Goal: Transaction & Acquisition: Purchase product/service

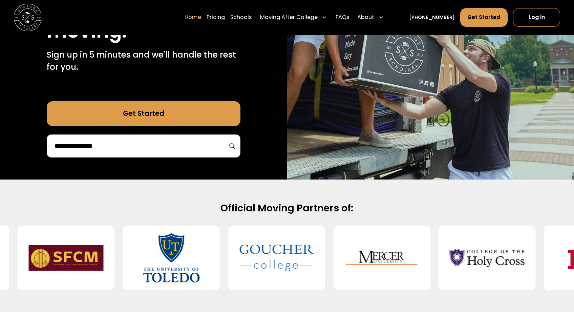
scroll to position [111, 0]
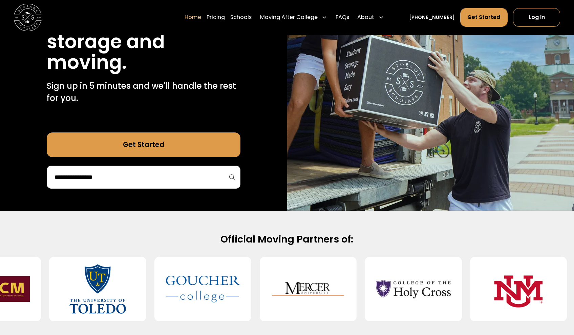
click at [120, 178] on input "search" at bounding box center [144, 177] width 180 height 12
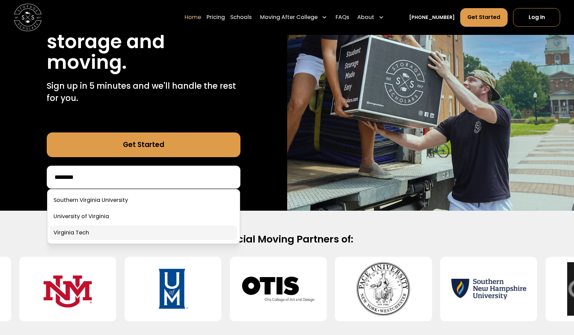
type input "********"
click at [91, 234] on link at bounding box center [143, 232] width 187 height 15
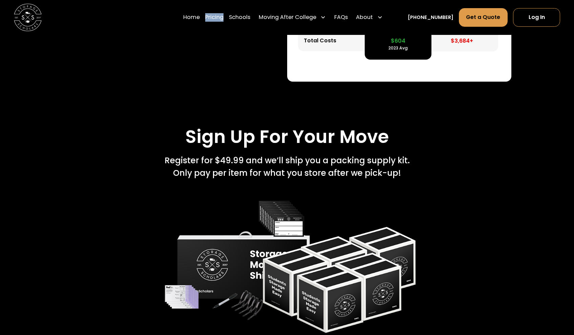
scroll to position [1342, 0]
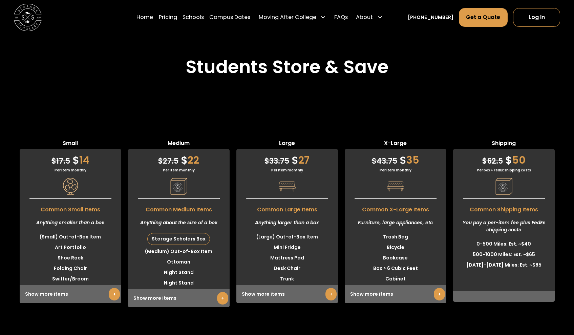
scroll to position [1645, 0]
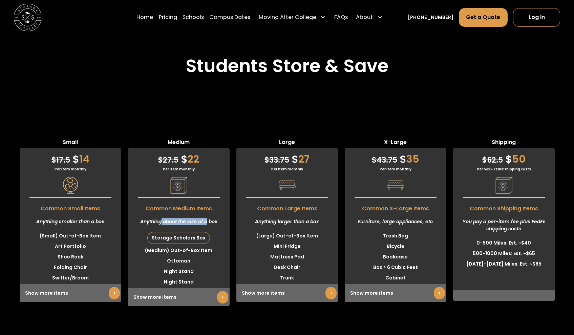
drag, startPoint x: 160, startPoint y: 216, endPoint x: 208, endPoint y: 217, distance: 48.1
click at [208, 217] on div "Anything about the size of a box" at bounding box center [179, 222] width 102 height 18
drag, startPoint x: 171, startPoint y: 246, endPoint x: 209, endPoint y: 248, distance: 38.0
click at [209, 248] on li "(Medium) Out-of-Box Item" at bounding box center [179, 250] width 102 height 11
drag, startPoint x: 174, startPoint y: 259, endPoint x: 176, endPoint y: 275, distance: 15.6
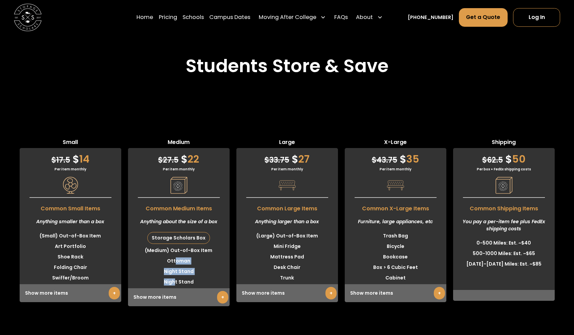
click at [176, 275] on ul "Storage Scholars Box (Medium) Out-of-Box Item Ottoman Night Stand Night Stand" at bounding box center [179, 259] width 102 height 57
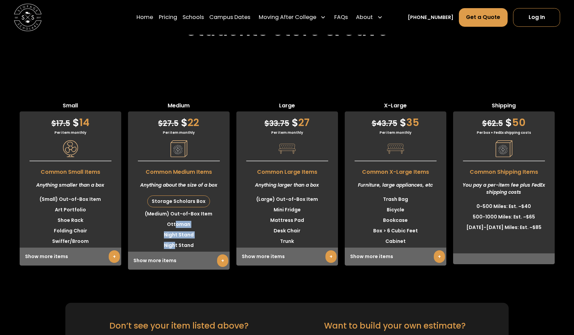
scroll to position [1687, 0]
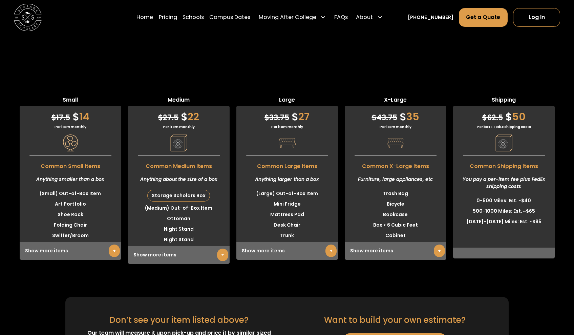
click at [176, 275] on div "Small $ 17.5 $ 14 Per item monthly Common Small Items Anything smaller than a b…" at bounding box center [287, 175] width 574 height 224
click at [224, 254] on link "+" at bounding box center [222, 255] width 11 height 13
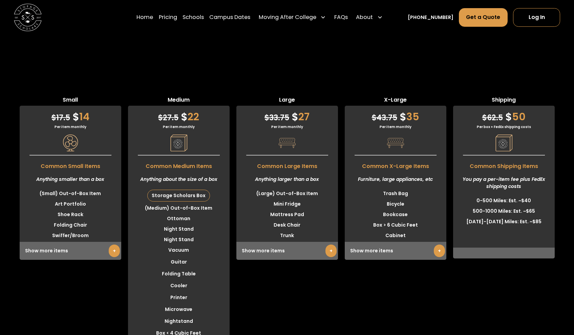
click at [109, 249] on link "+" at bounding box center [114, 251] width 11 height 13
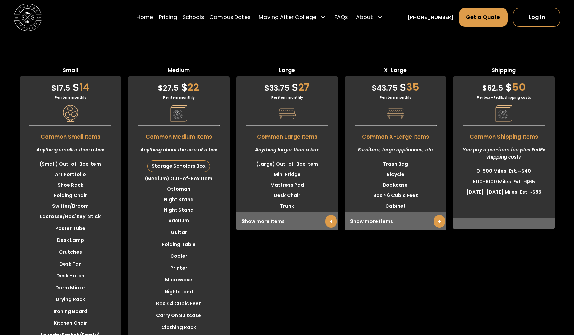
scroll to position [1716, 0]
click at [327, 220] on link "+" at bounding box center [331, 222] width 11 height 13
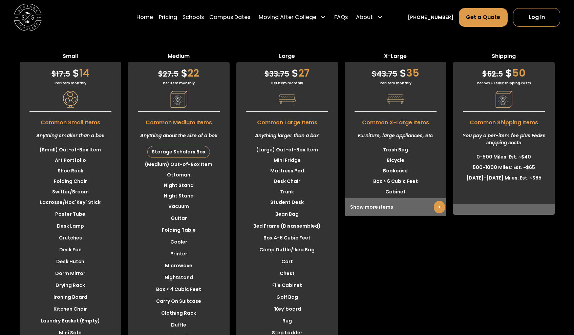
scroll to position [1736, 0]
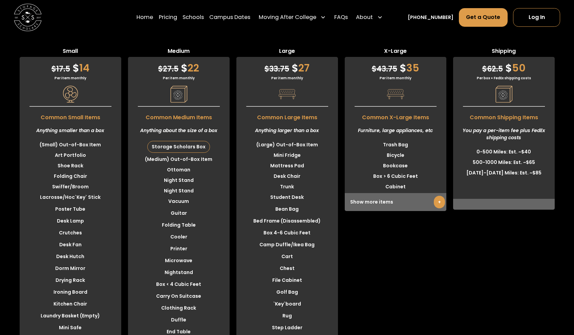
click at [442, 200] on link "+" at bounding box center [439, 202] width 11 height 13
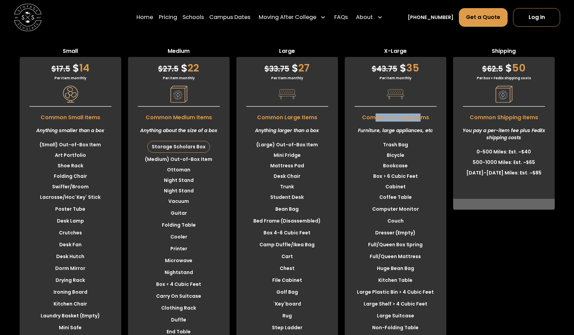
drag, startPoint x: 373, startPoint y: 115, endPoint x: 424, endPoint y: 114, distance: 51.1
click at [424, 114] on span "Common X-Large Items" at bounding box center [396, 116] width 102 height 12
drag, startPoint x: 380, startPoint y: 127, endPoint x: 404, endPoint y: 127, distance: 24.4
click at [403, 127] on div "Furniture, large appliances, etc" at bounding box center [396, 131] width 102 height 18
drag, startPoint x: 383, startPoint y: 141, endPoint x: 406, endPoint y: 141, distance: 22.4
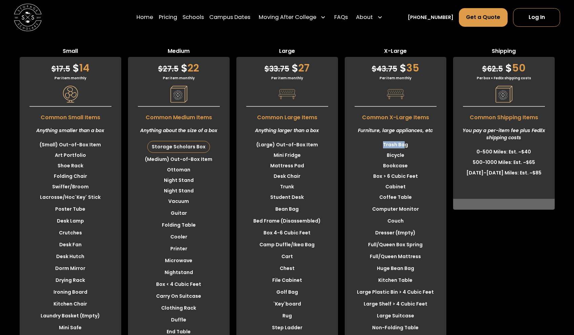
click at [406, 142] on li "Trash Bag" at bounding box center [396, 145] width 102 height 11
drag, startPoint x: 374, startPoint y: 114, endPoint x: 403, endPoint y: 114, distance: 29.1
click at [403, 114] on span "Common X-Large Items" at bounding box center [396, 116] width 102 height 12
drag, startPoint x: 363, startPoint y: 127, endPoint x: 376, endPoint y: 128, distance: 13.6
click at [376, 128] on div "Furniture, large appliances, etc" at bounding box center [396, 131] width 102 height 18
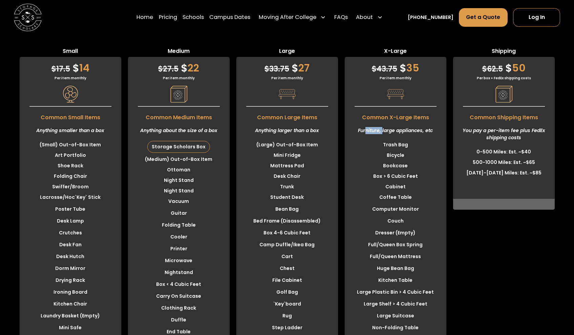
drag, startPoint x: 365, startPoint y: 126, endPoint x: 382, endPoint y: 126, distance: 17.6
click at [382, 126] on div "Furniture, large appliances, etc" at bounding box center [396, 131] width 102 height 18
drag, startPoint x: 388, startPoint y: 127, endPoint x: 409, endPoint y: 127, distance: 21.0
click at [409, 127] on div "Furniture, large appliances, etc" at bounding box center [396, 131] width 102 height 18
drag, startPoint x: 423, startPoint y: 129, endPoint x: 439, endPoint y: 128, distance: 15.6
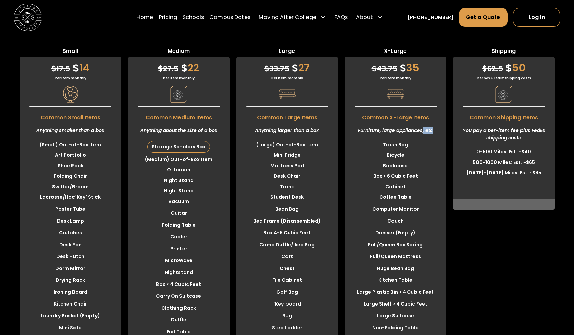
click at [439, 129] on div "Furniture, large appliances, etc" at bounding box center [396, 131] width 102 height 18
drag, startPoint x: 386, startPoint y: 143, endPoint x: 411, endPoint y: 149, distance: 25.5
click at [411, 149] on ul "Trash Bag Bicycle Bookcase Box > 6 Cubic Feet Cabinet" at bounding box center [396, 166] width 102 height 53
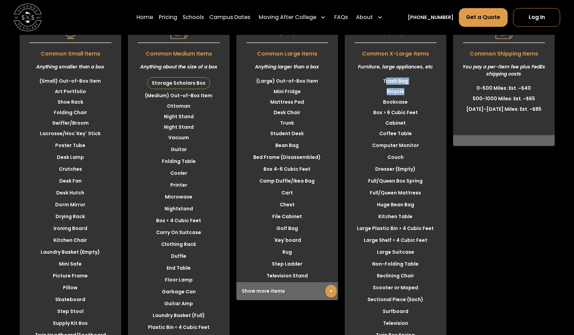
scroll to position [1800, 0]
drag, startPoint x: 387, startPoint y: 151, endPoint x: 407, endPoint y: 154, distance: 19.8
click at [407, 154] on li "Couch" at bounding box center [396, 157] width 102 height 11
drag, startPoint x: 379, startPoint y: 162, endPoint x: 406, endPoint y: 164, distance: 27.2
click at [406, 165] on li "Dresser (Empty)" at bounding box center [396, 169] width 102 height 11
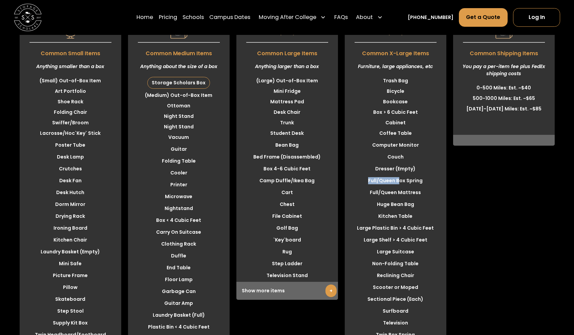
drag, startPoint x: 370, startPoint y: 176, endPoint x: 403, endPoint y: 177, distance: 33.5
click at [403, 177] on li "Full/Queen Box Spring" at bounding box center [396, 180] width 102 height 11
drag, startPoint x: 380, startPoint y: 190, endPoint x: 403, endPoint y: 191, distance: 23.0
click at [403, 191] on li "Full/Queen Mattress" at bounding box center [396, 192] width 102 height 11
drag, startPoint x: 380, startPoint y: 201, endPoint x: 404, endPoint y: 201, distance: 24.4
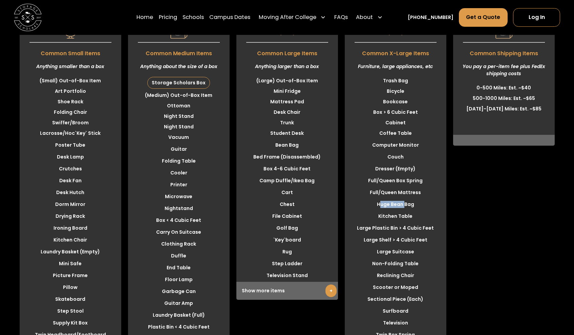
click at [404, 201] on li "Huge Bean Bag" at bounding box center [396, 204] width 102 height 11
drag, startPoint x: 380, startPoint y: 211, endPoint x: 418, endPoint y: 214, distance: 38.3
click at [418, 214] on li "Kitchen Table" at bounding box center [396, 216] width 102 height 11
drag, startPoint x: 360, startPoint y: 225, endPoint x: 435, endPoint y: 229, distance: 75.0
click at [435, 230] on ul "Coffee Table Computer Monitor Couch Dresser (Empty) Full/Queen Box Spring Full/…" at bounding box center [396, 263] width 102 height 271
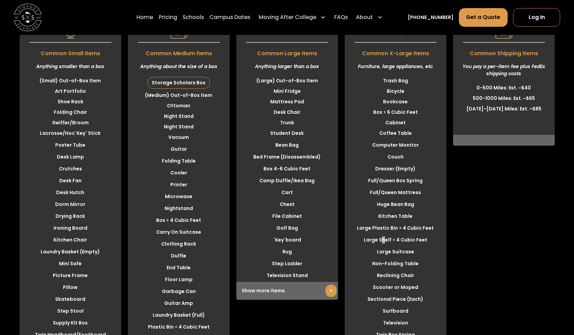
drag, startPoint x: 385, startPoint y: 236, endPoint x: 412, endPoint y: 236, distance: 27.4
click at [412, 236] on li "Large Shelf > 4 Cubic Feet" at bounding box center [396, 240] width 102 height 11
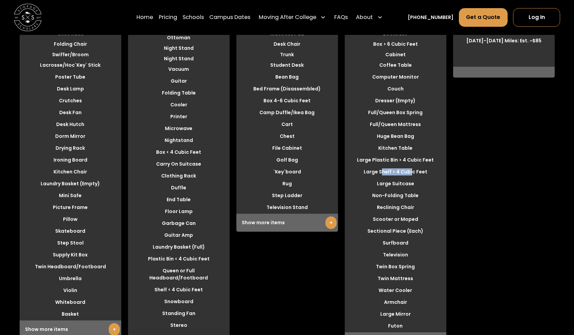
scroll to position [1872, 0]
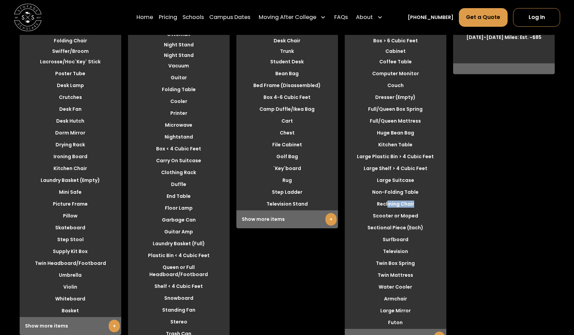
drag, startPoint x: 387, startPoint y: 200, endPoint x: 422, endPoint y: 201, distance: 35.2
click at [422, 201] on li "Reclining Chair" at bounding box center [396, 204] width 102 height 11
drag, startPoint x: 383, startPoint y: 212, endPoint x: 410, endPoint y: 211, distance: 26.1
click at [410, 211] on li "Scooter or Moped" at bounding box center [396, 216] width 102 height 11
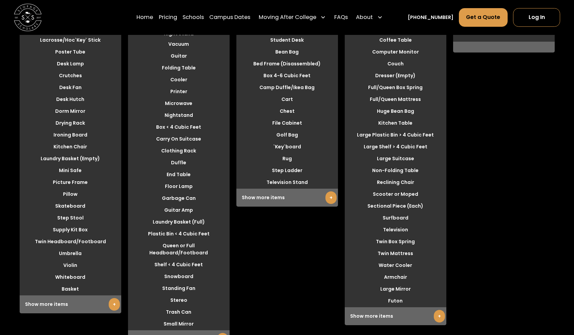
drag, startPoint x: 382, startPoint y: 251, endPoint x: 403, endPoint y: 251, distance: 21.7
click at [400, 251] on li "Twin Mattress" at bounding box center [396, 253] width 102 height 11
click at [442, 316] on link "+" at bounding box center [439, 316] width 11 height 13
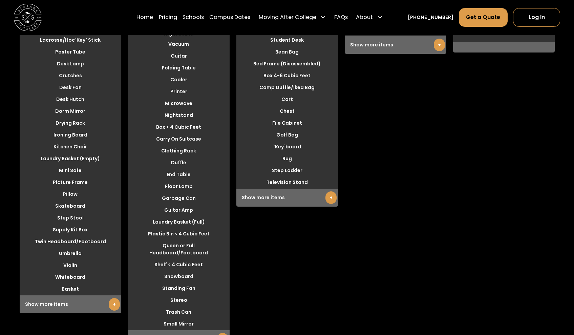
click at [436, 44] on link "+" at bounding box center [439, 45] width 11 height 13
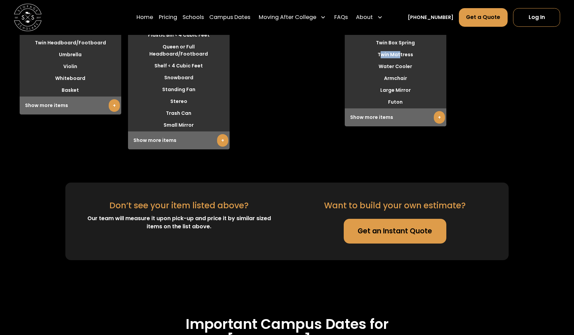
scroll to position [2093, 0]
click at [367, 227] on link "Get an Instant Quote" at bounding box center [395, 230] width 103 height 25
